Goal: Information Seeking & Learning: Learn about a topic

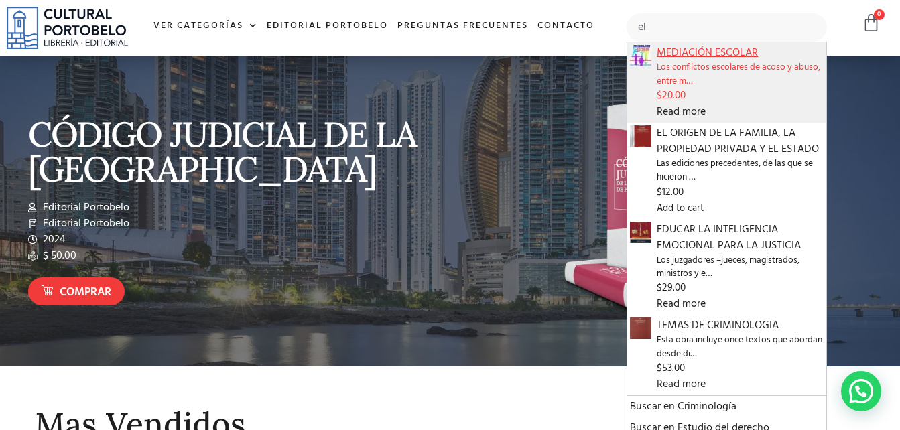
type input "e"
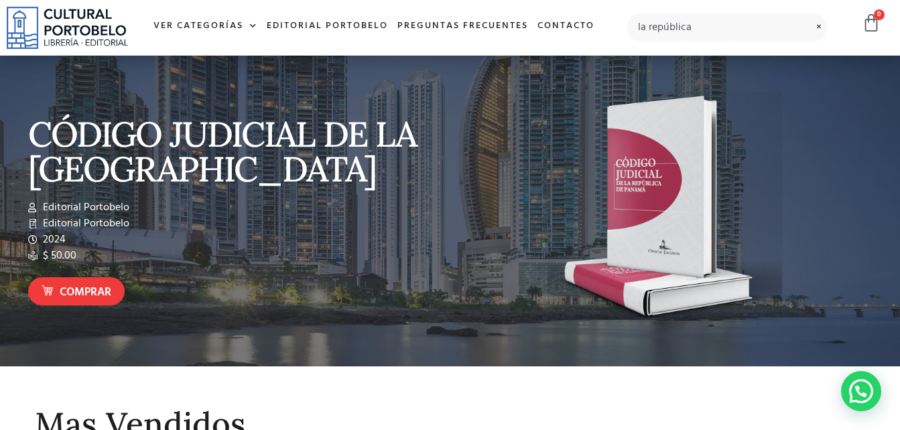
type input "la república"
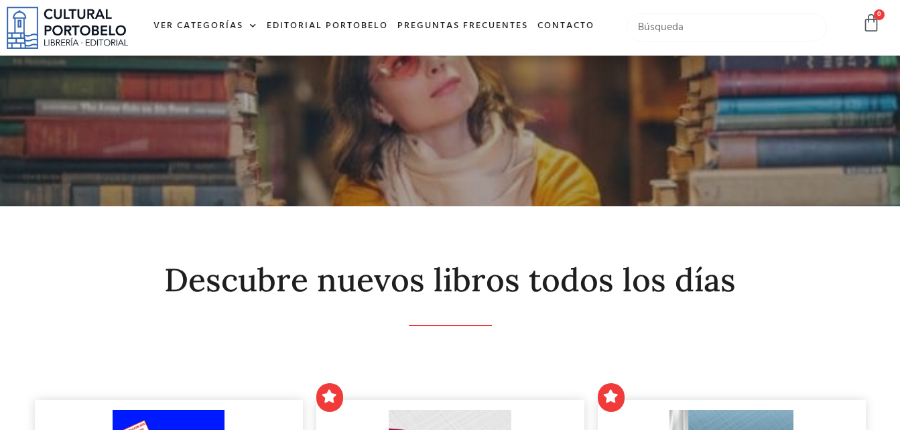
click at [668, 31] on input "text" at bounding box center [726, 27] width 200 height 28
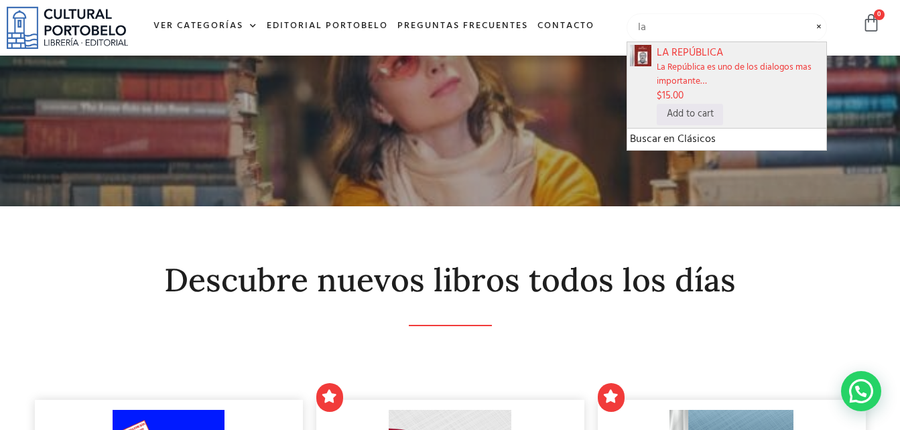
type input "l"
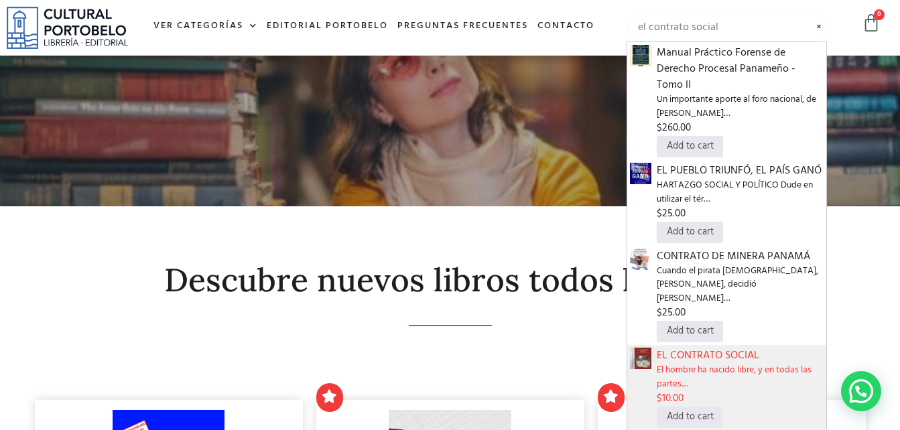
type input "el contrato social"
click at [718, 364] on span "El hombre ha nacido libre, y en todas las partes…" at bounding box center [739, 377] width 167 height 27
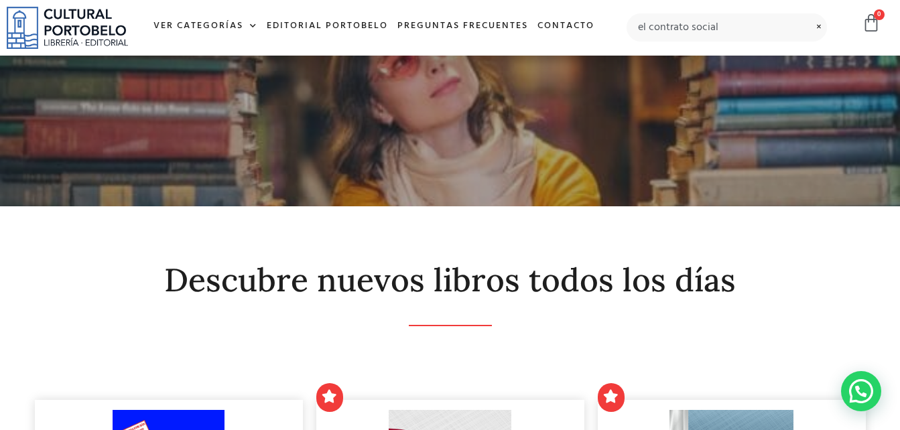
click at [816, 20] on span at bounding box center [819, 19] width 16 height 1
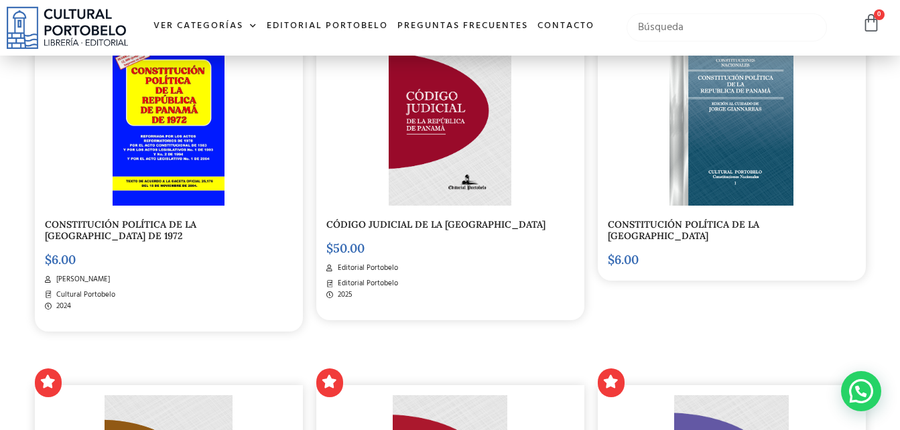
click at [688, 29] on input "text" at bounding box center [726, 27] width 200 height 28
type input "el principe"
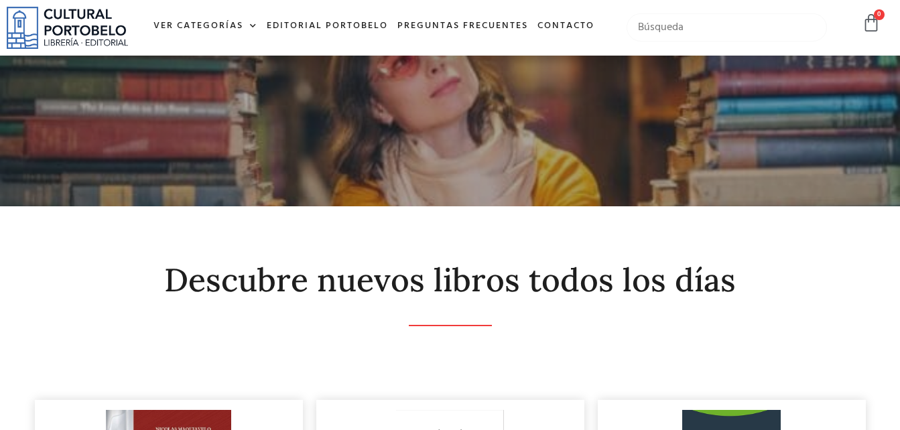
click at [696, 21] on input "text" at bounding box center [726, 27] width 200 height 28
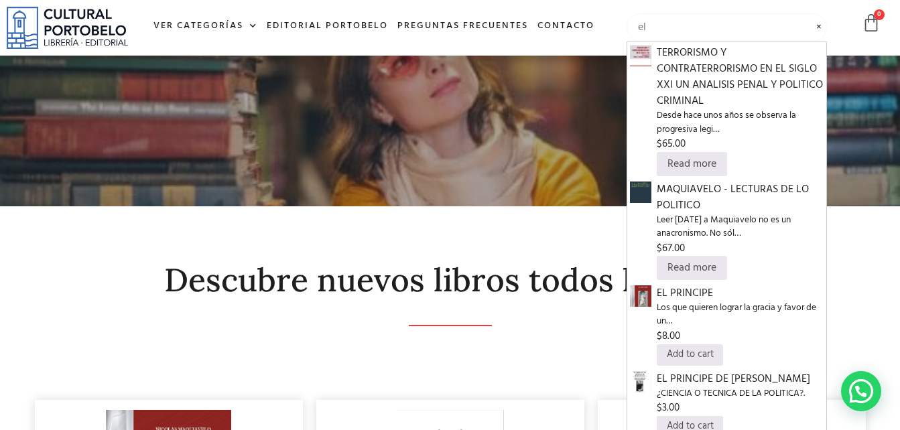
type input "e"
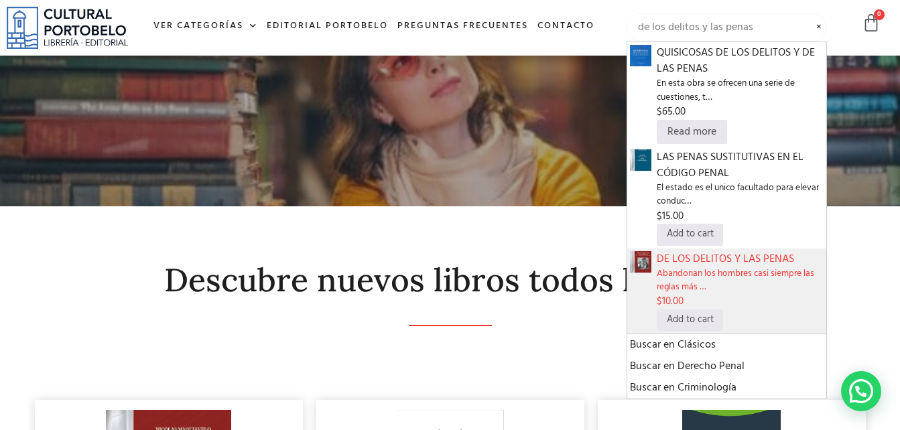
type input "de los delitos y las penas"
click at [710, 277] on span "Abandonan los hombres casi siempre las reglas más …" at bounding box center [739, 280] width 167 height 27
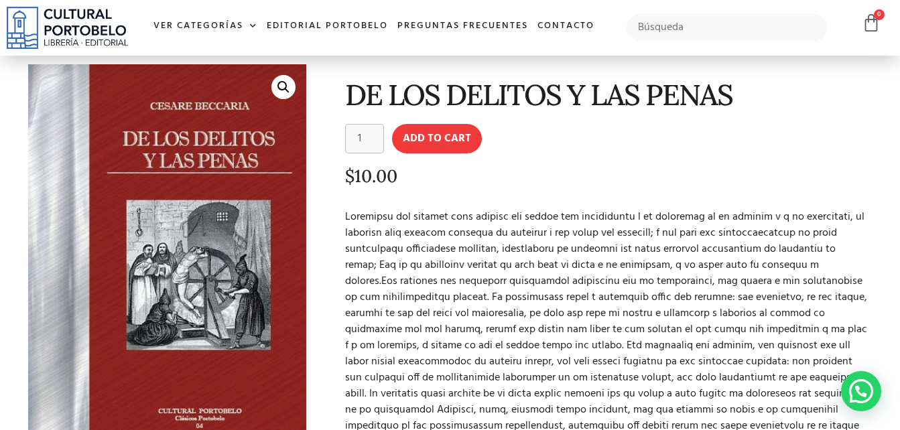
scroll to position [52, 0]
click at [687, 36] on input "text" at bounding box center [726, 27] width 200 height 28
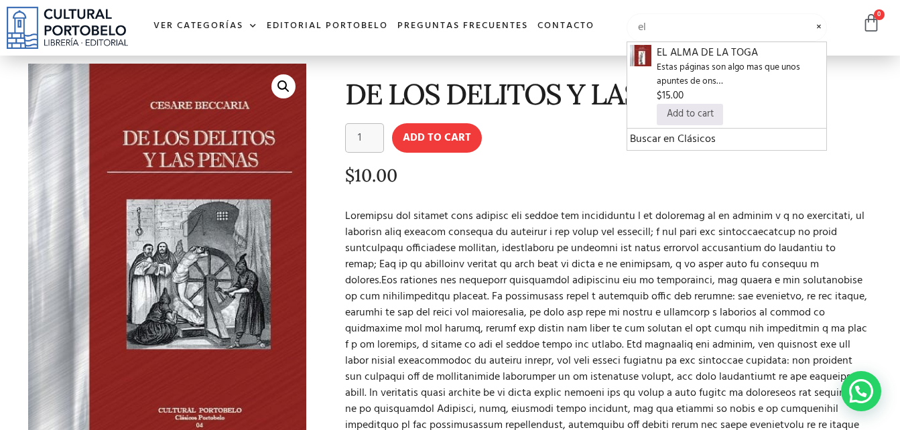
type input "e"
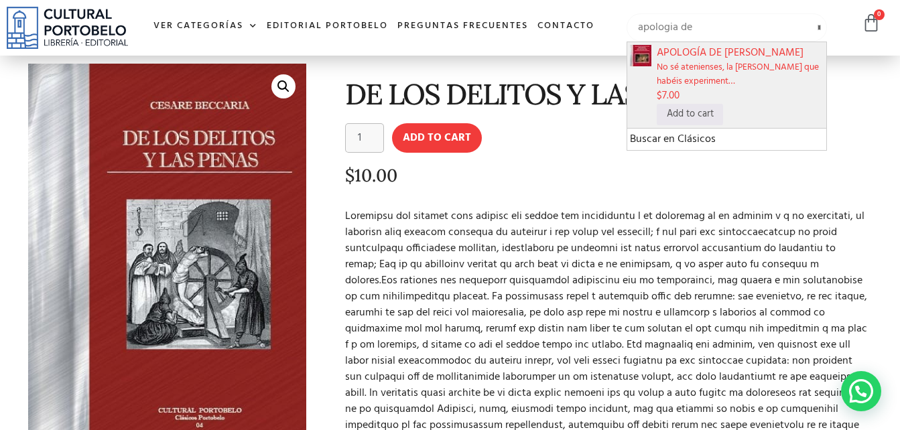
type input "apologia de"
click at [711, 67] on span "No sé atenienses, la sención que habéis experiment…" at bounding box center [739, 74] width 167 height 27
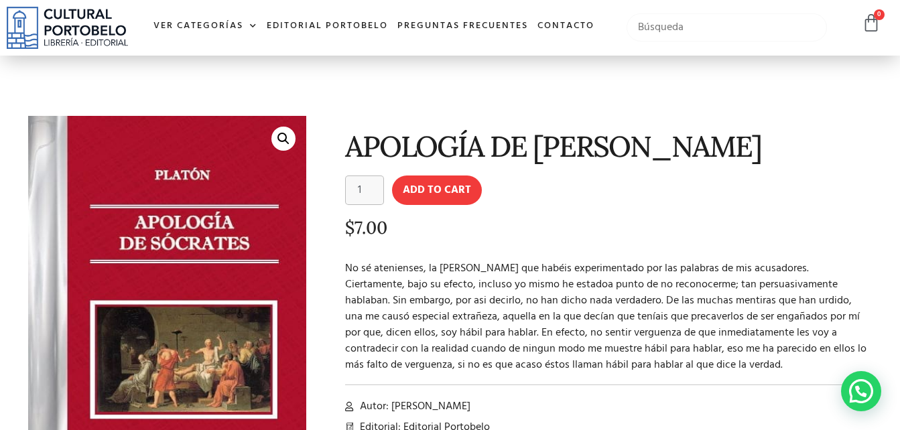
click at [667, 33] on input "text" at bounding box center [726, 27] width 200 height 28
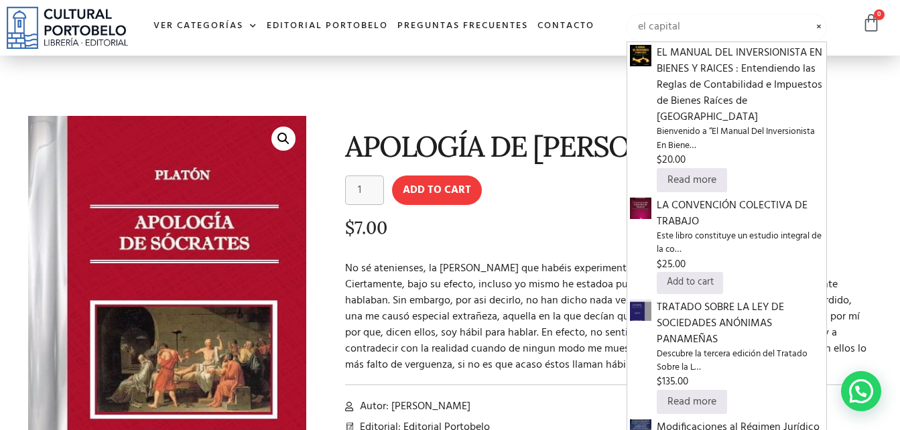
click at [714, 25] on input "el capital" at bounding box center [726, 27] width 200 height 28
type input "el capital"
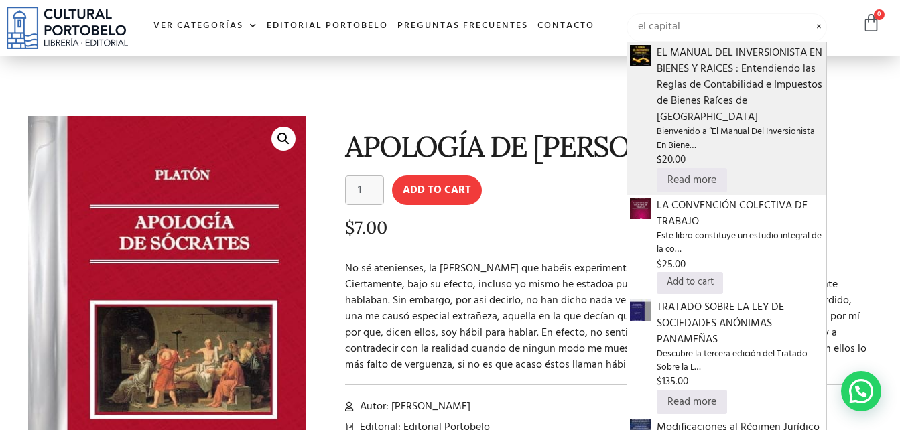
scroll to position [22, 0]
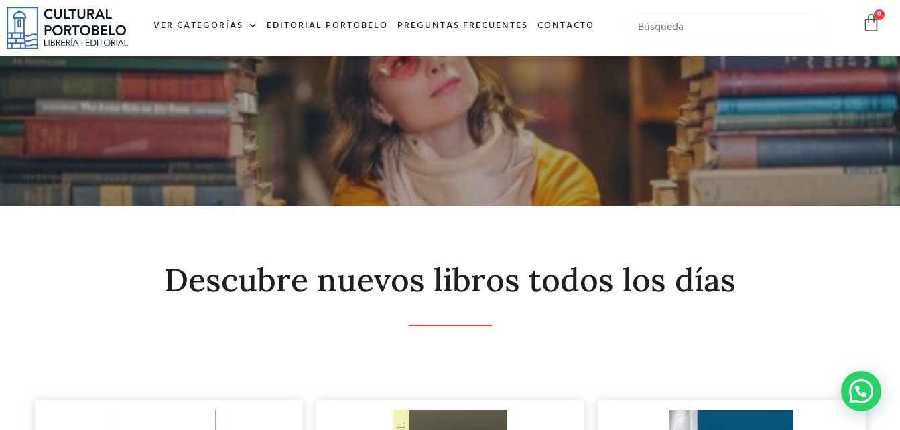
click at [685, 29] on input "text" at bounding box center [726, 27] width 200 height 28
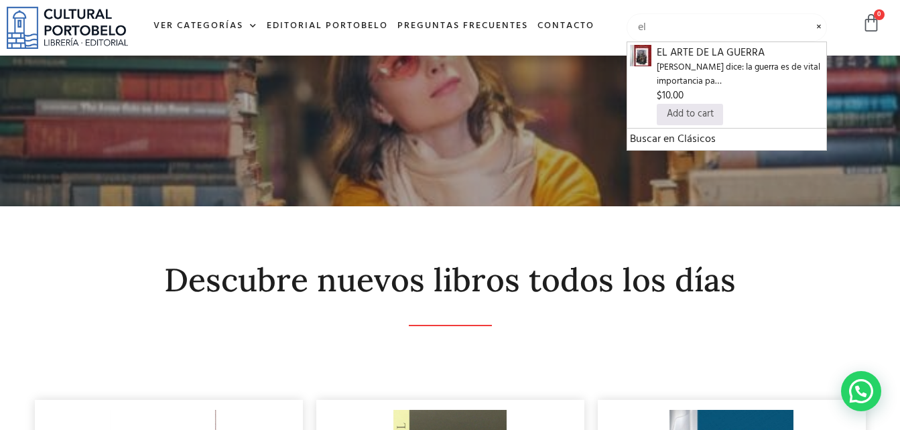
type input "e"
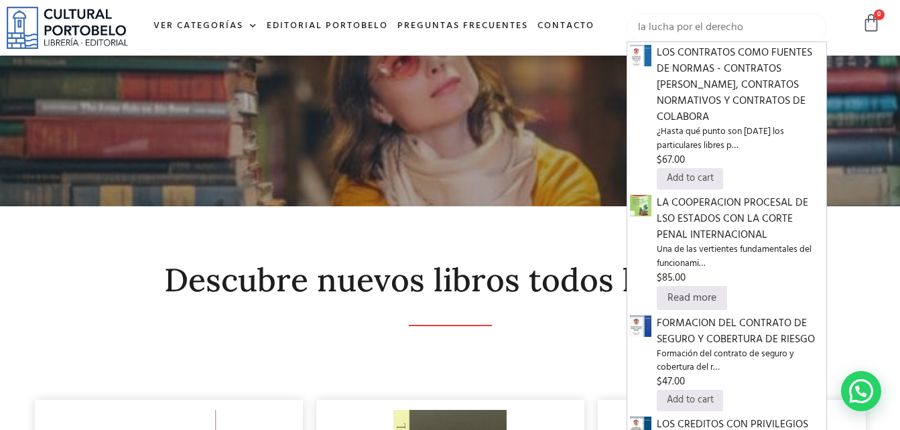
type input "la lucha por el derecho"
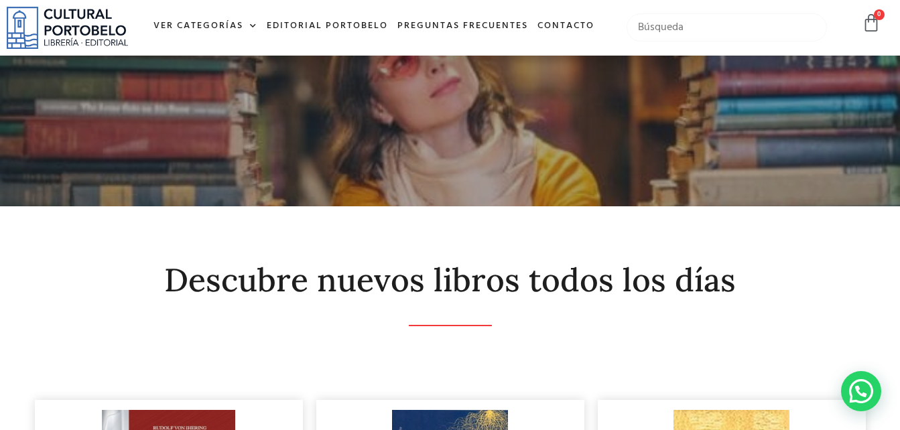
click at [660, 29] on input "text" at bounding box center [726, 27] width 200 height 28
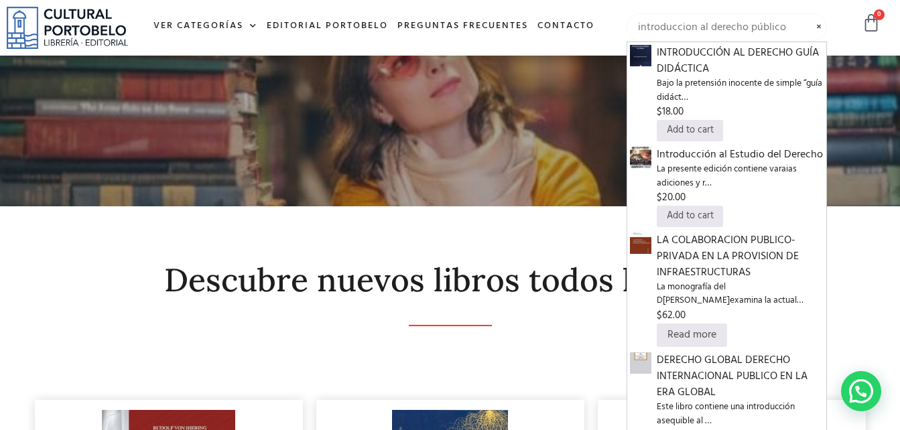
type input "introduccion al derecho público"
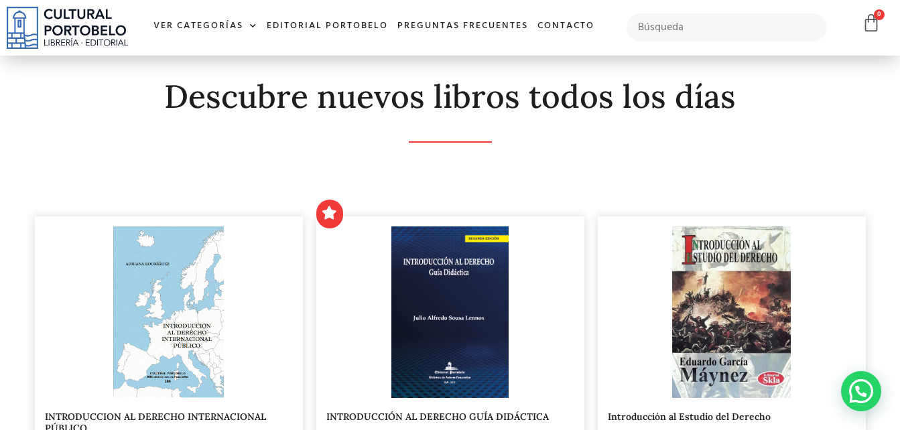
scroll to position [76, 0]
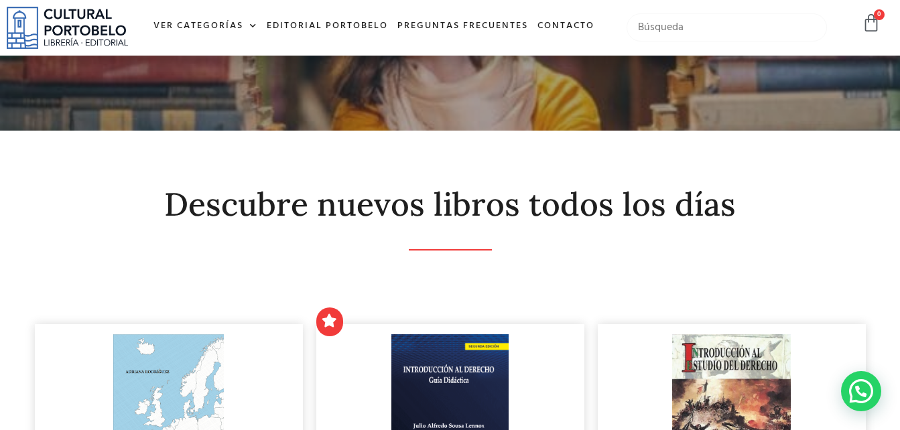
click at [687, 27] on input "text" at bounding box center [726, 27] width 200 height 28
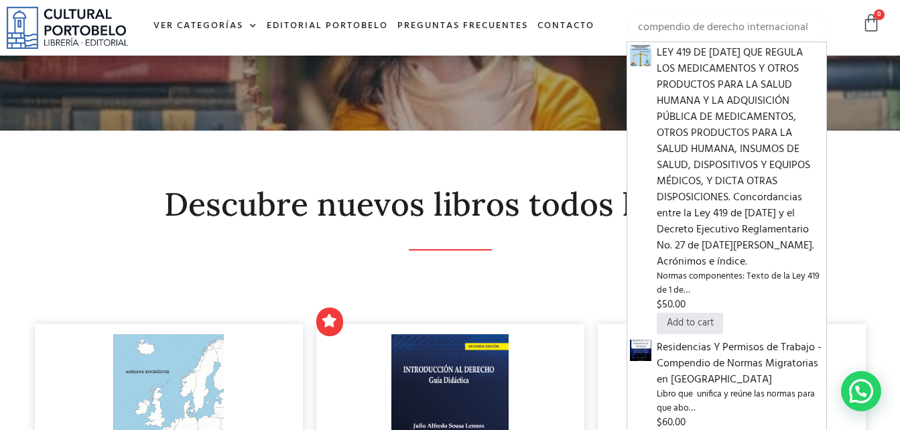
type input "compendio de derecho internacional"
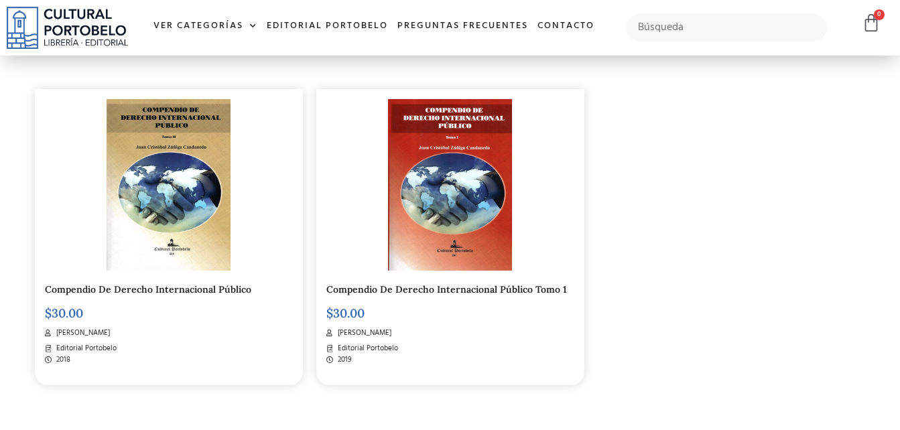
scroll to position [312, 0]
